Goal: Information Seeking & Learning: Learn about a topic

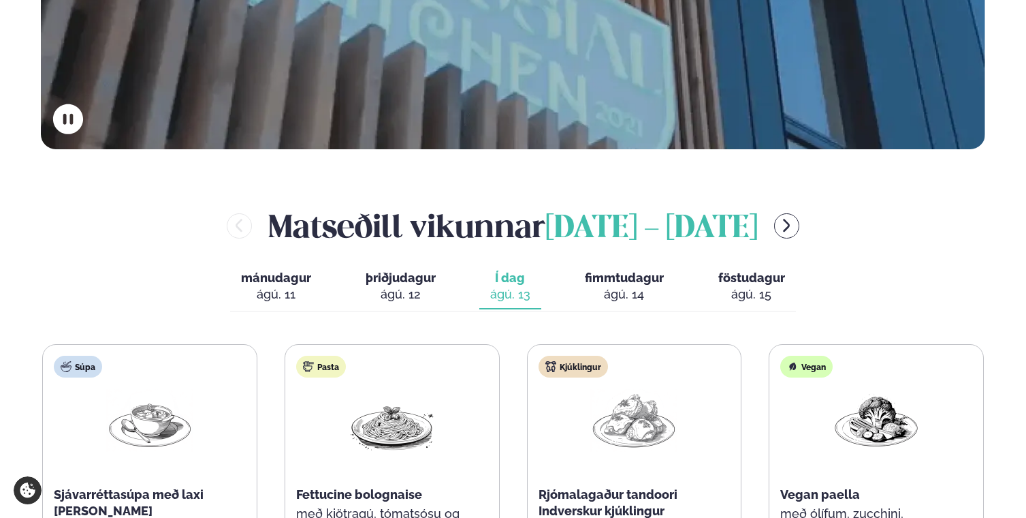
scroll to position [625, 0]
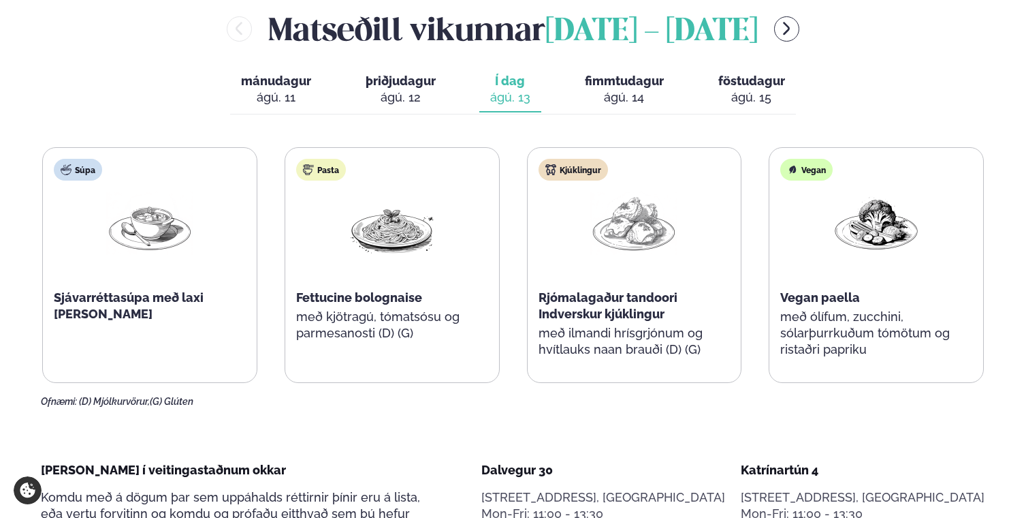
click at [642, 227] on div at bounding box center [633, 234] width 87 height 87
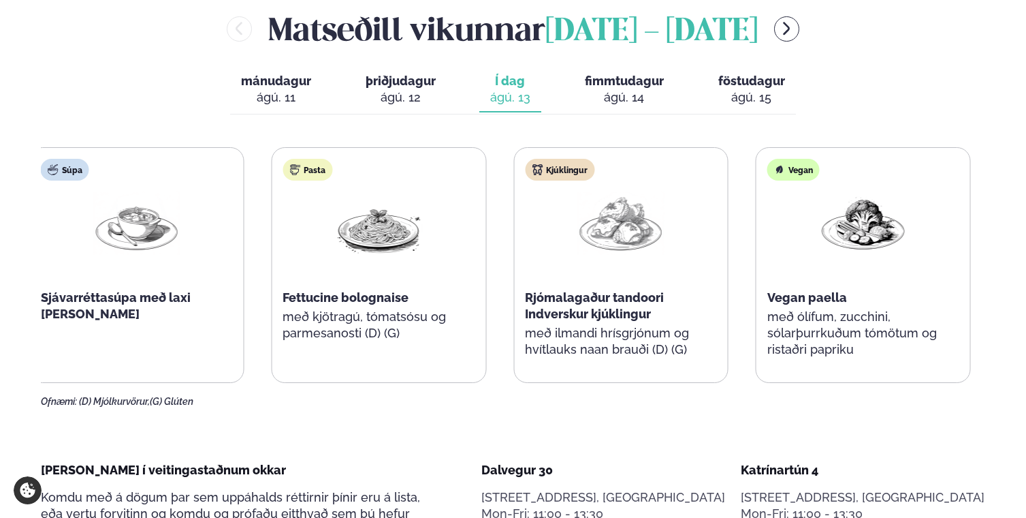
click at [648, 202] on img at bounding box center [620, 222] width 87 height 63
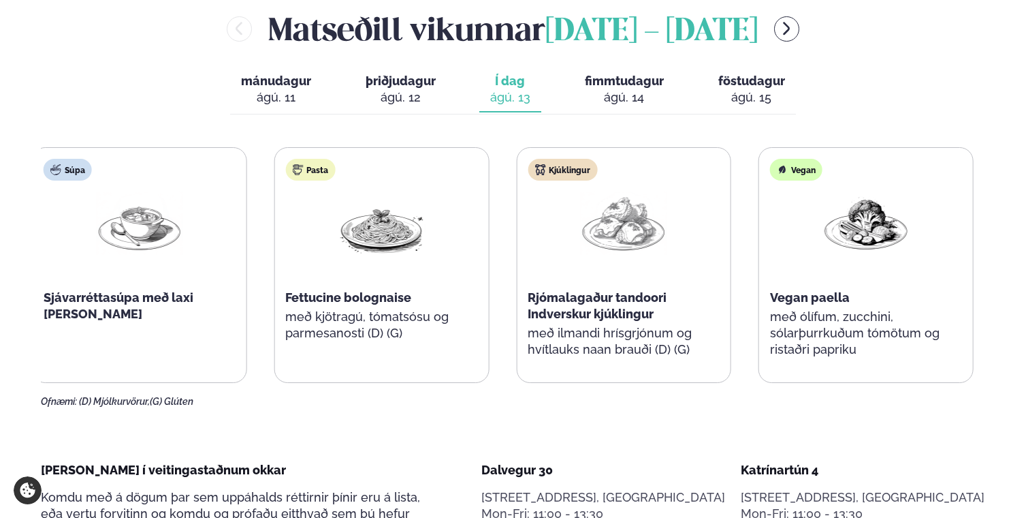
click at [676, 206] on div "Kjúklingur Rjómalagaður tandoori Indverskur kjúklingur með ilmandi hrísgrjónum …" at bounding box center [624, 265] width 214 height 234
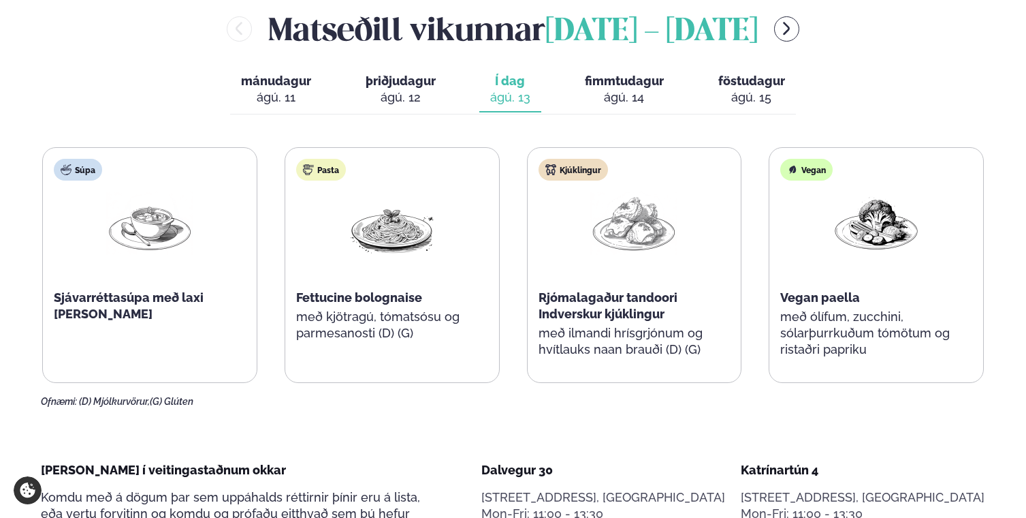
click at [631, 74] on span "fimmtudagur" at bounding box center [624, 81] width 79 height 14
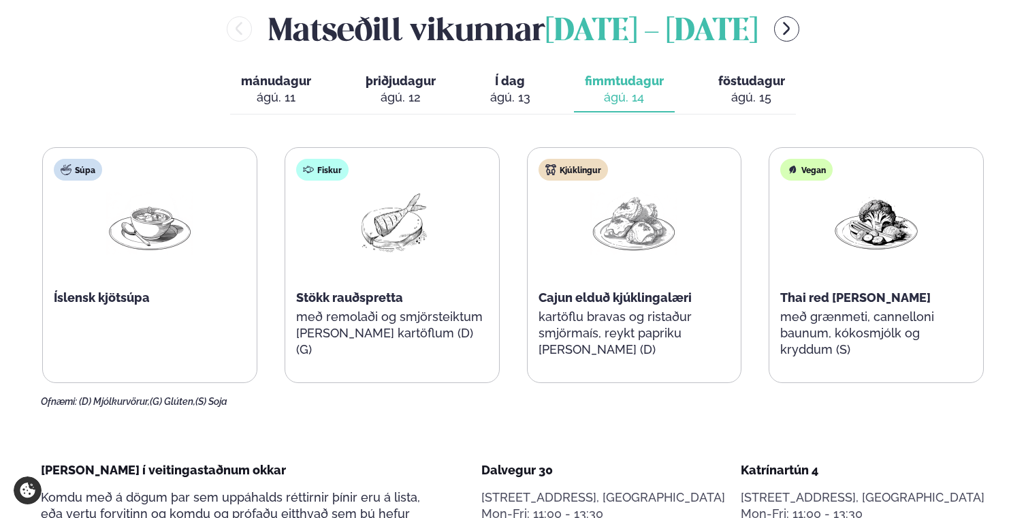
click at [535, 67] on button "Í dag Í d. [DATE]" at bounding box center [510, 89] width 62 height 45
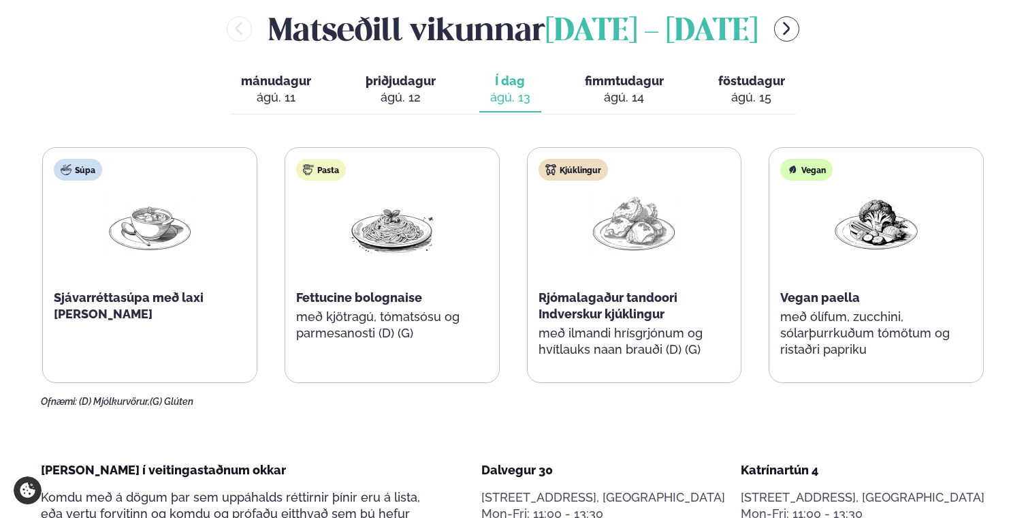
click at [638, 89] on div "ágú. 14" at bounding box center [624, 97] width 79 height 16
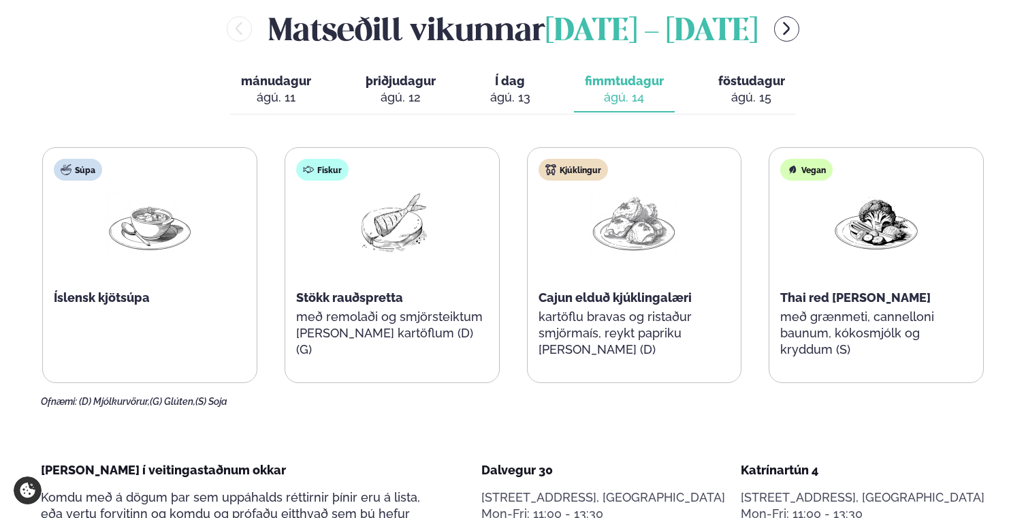
click at [508, 89] on div "ágú. 13" at bounding box center [510, 97] width 40 height 16
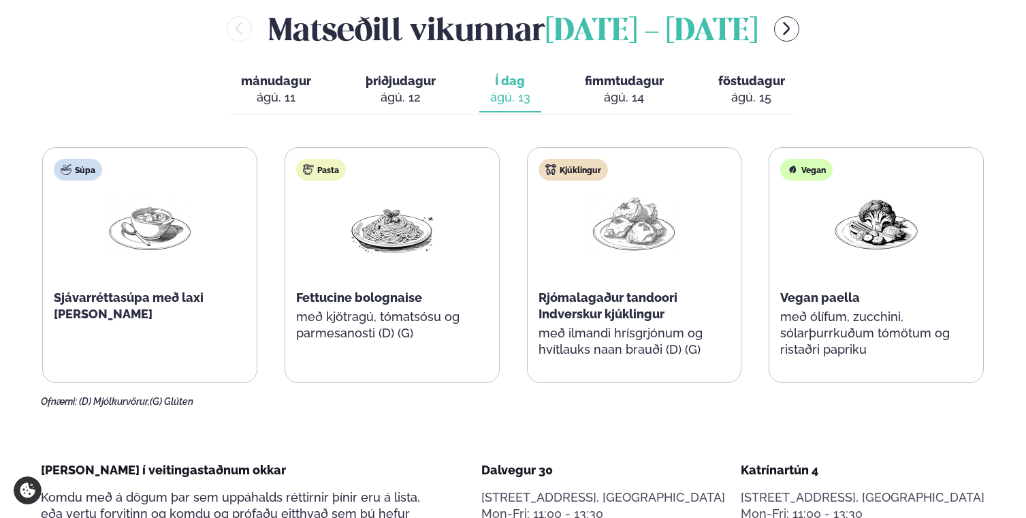
click at [646, 67] on button "fimmtudagur fim. [DATE]" at bounding box center [624, 89] width 101 height 45
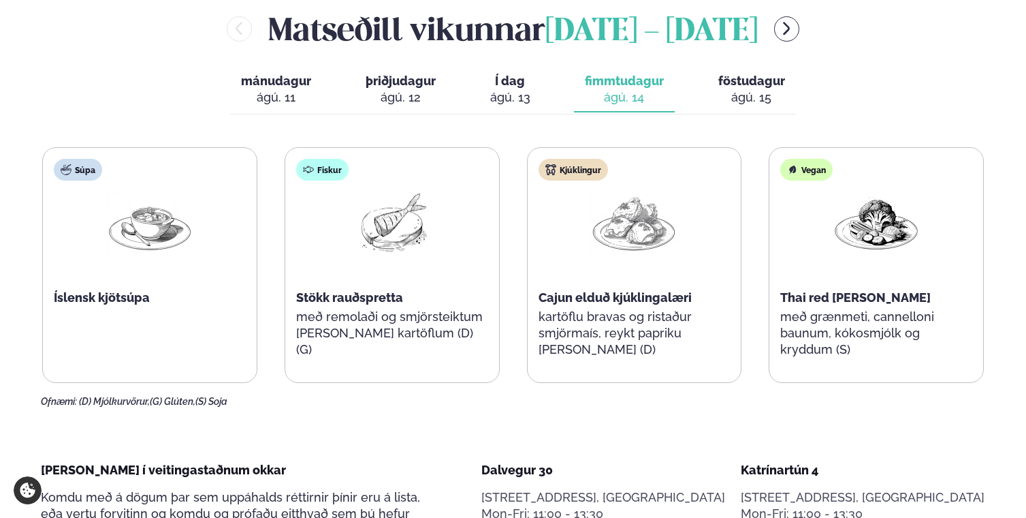
click at [430, 308] on p "með remolaði og smjörsteiktum [PERSON_NAME] kartöflum (D) (G)" at bounding box center [392, 332] width 192 height 49
click at [479, 217] on div "Fiskur Stökk rauðspretta með remolaði og smjörsteiktum [PERSON_NAME] kartöflum …" at bounding box center [392, 265] width 214 height 234
click at [728, 89] on div "ágú. 15" at bounding box center [751, 97] width 67 height 16
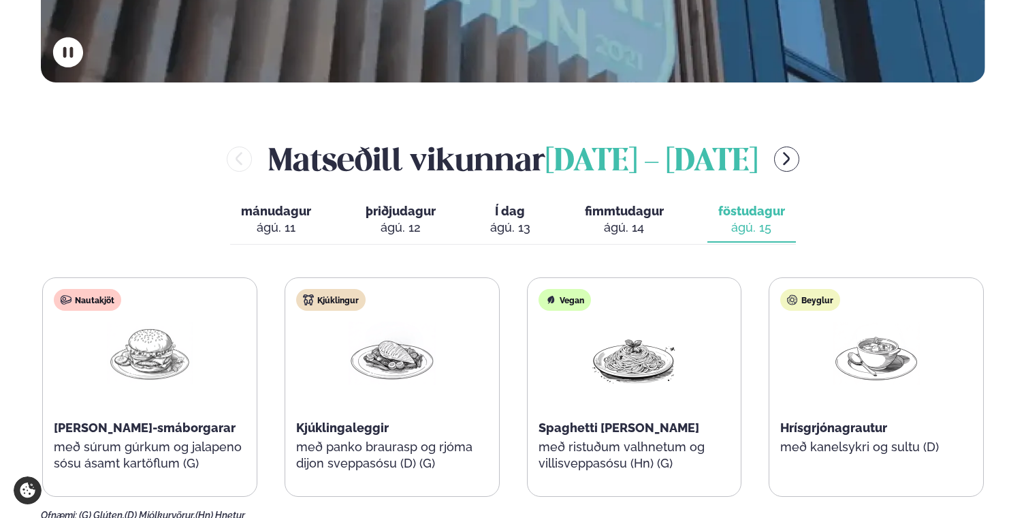
scroll to position [541, 0]
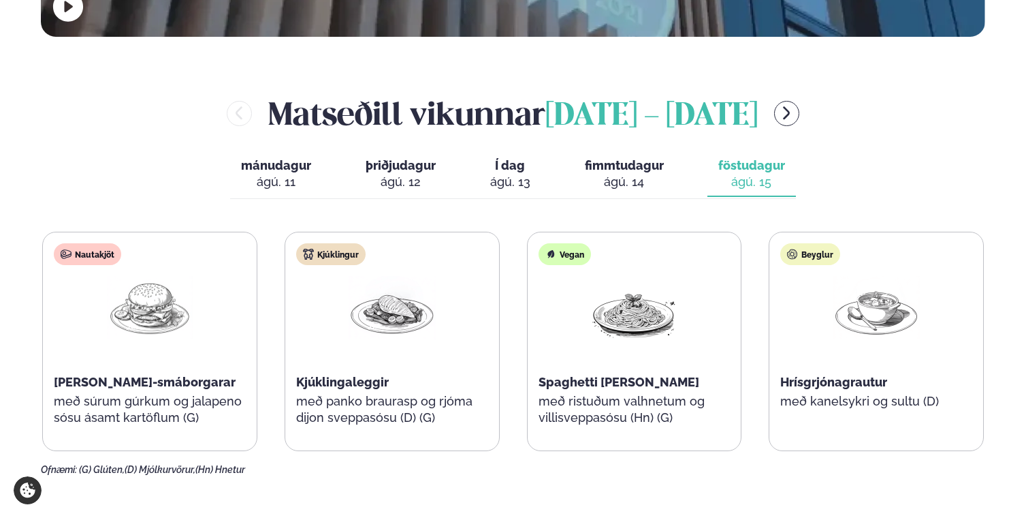
click at [277, 307] on div "Nautakjöt [PERSON_NAME]-smáborgarar með súrum gúrkum og jalapeno sósu ásamt kar…" at bounding box center [512, 341] width 941 height 219
click at [604, 158] on span "fimmtudagur" at bounding box center [624, 165] width 79 height 14
